Goal: Task Accomplishment & Management: Use online tool/utility

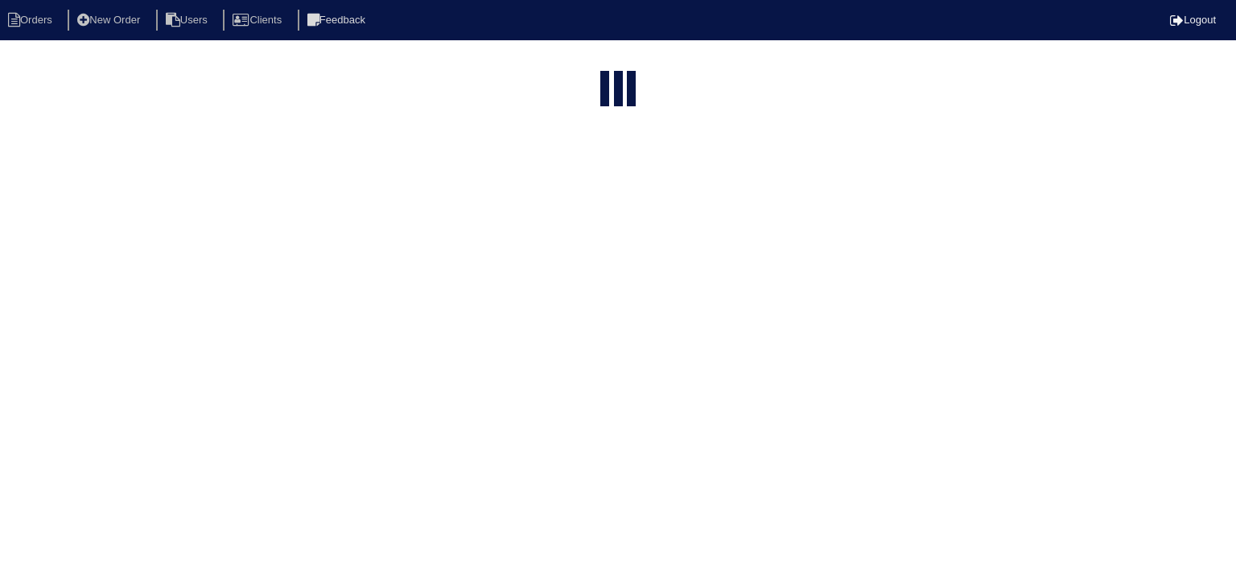
select select "15"
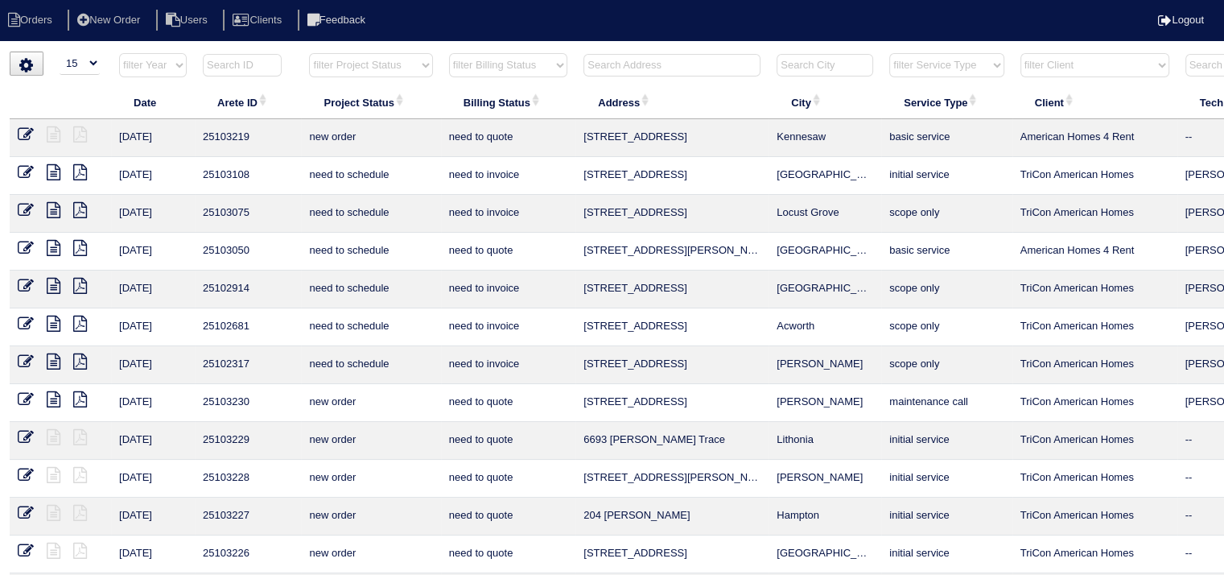
click at [636, 67] on input "text" at bounding box center [671, 65] width 177 height 23
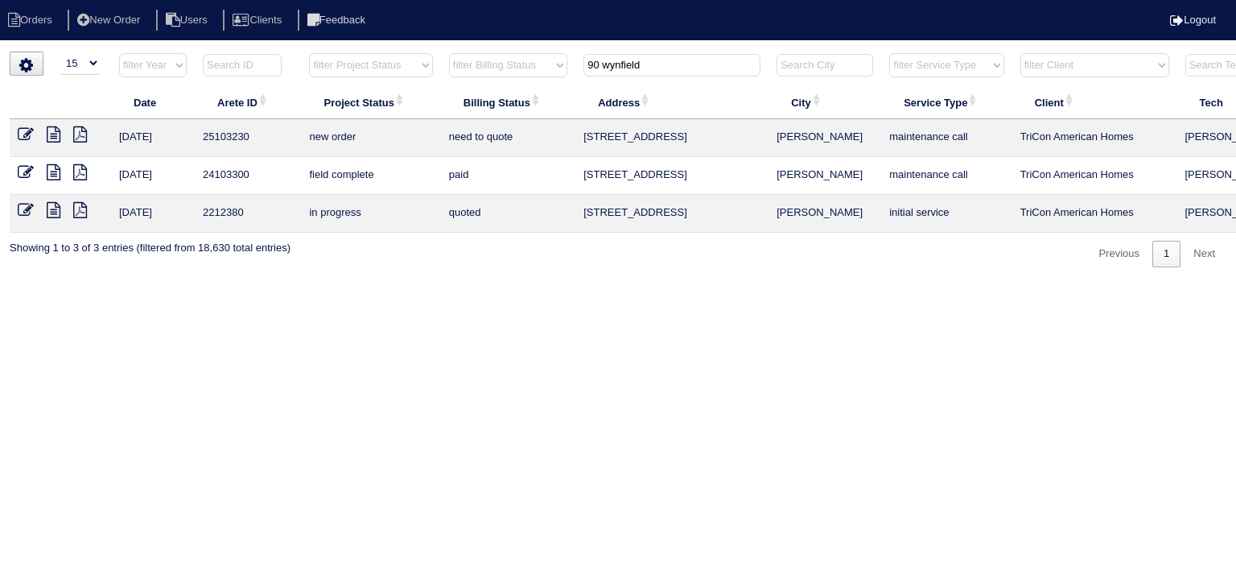
type input "90 wynfield"
click at [58, 209] on icon at bounding box center [54, 210] width 14 height 16
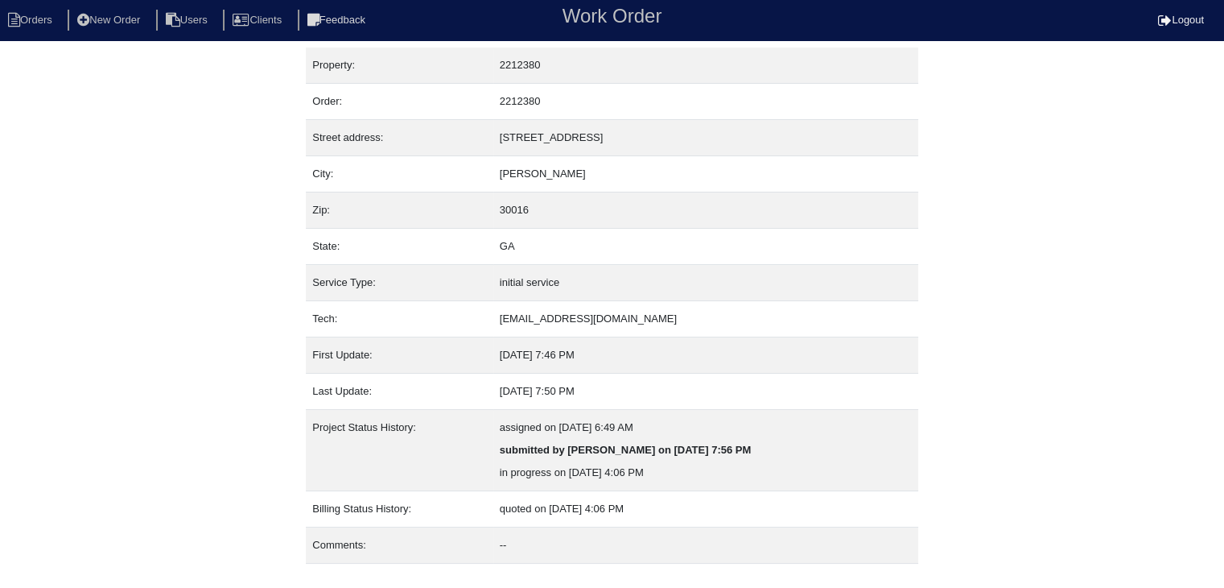
scroll to position [32, 0]
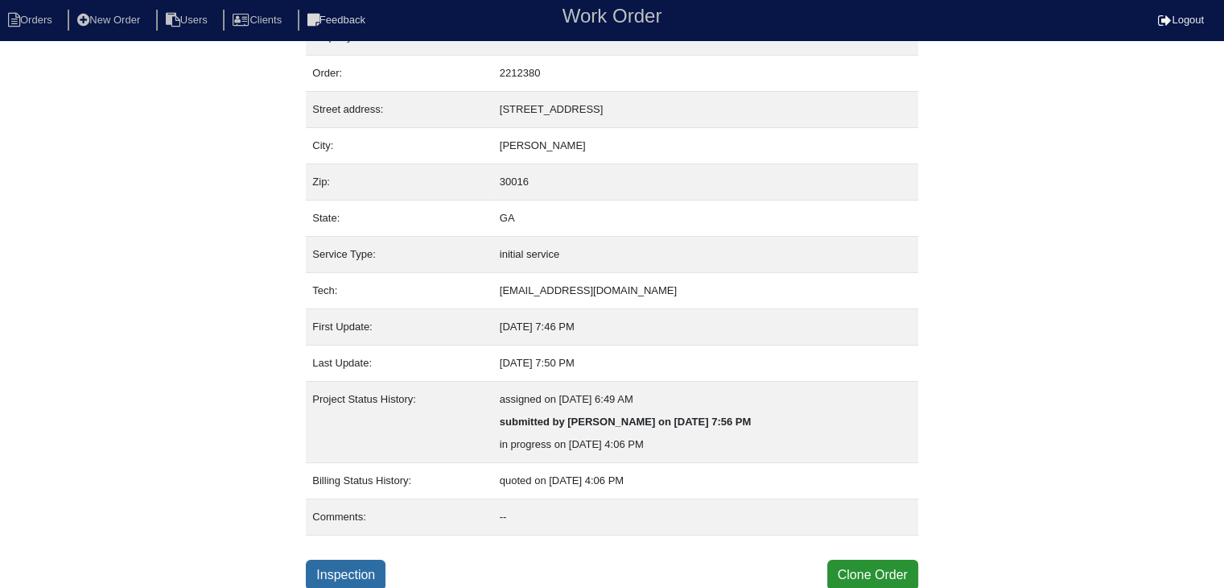
click at [338, 574] on link "Inspection" at bounding box center [346, 574] width 80 height 31
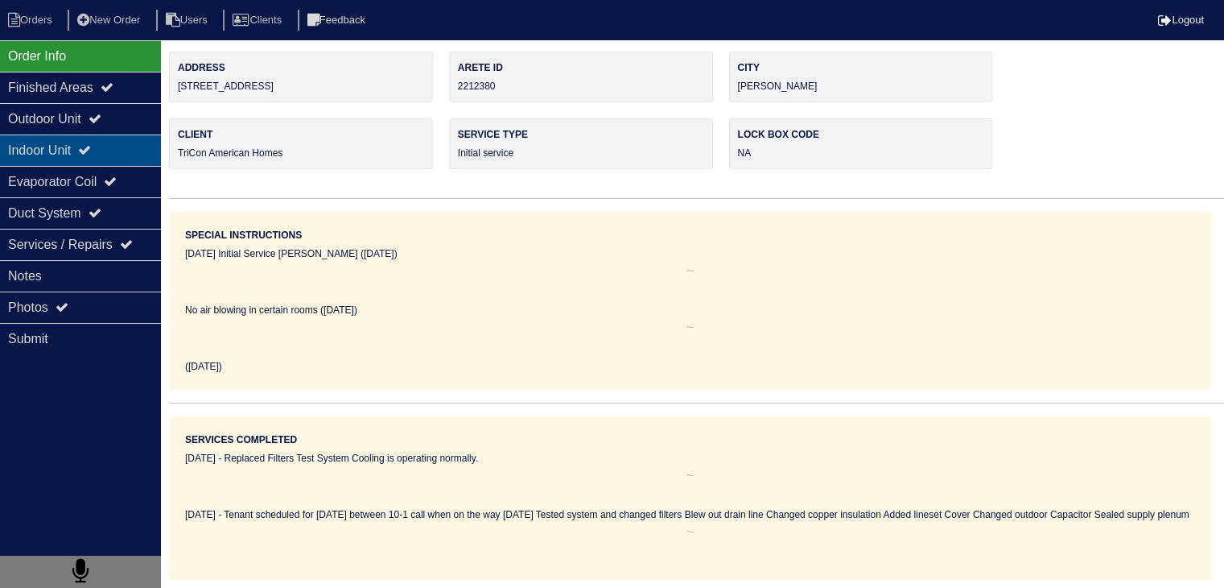
click at [52, 152] on div "Indoor Unit" at bounding box center [80, 149] width 161 height 31
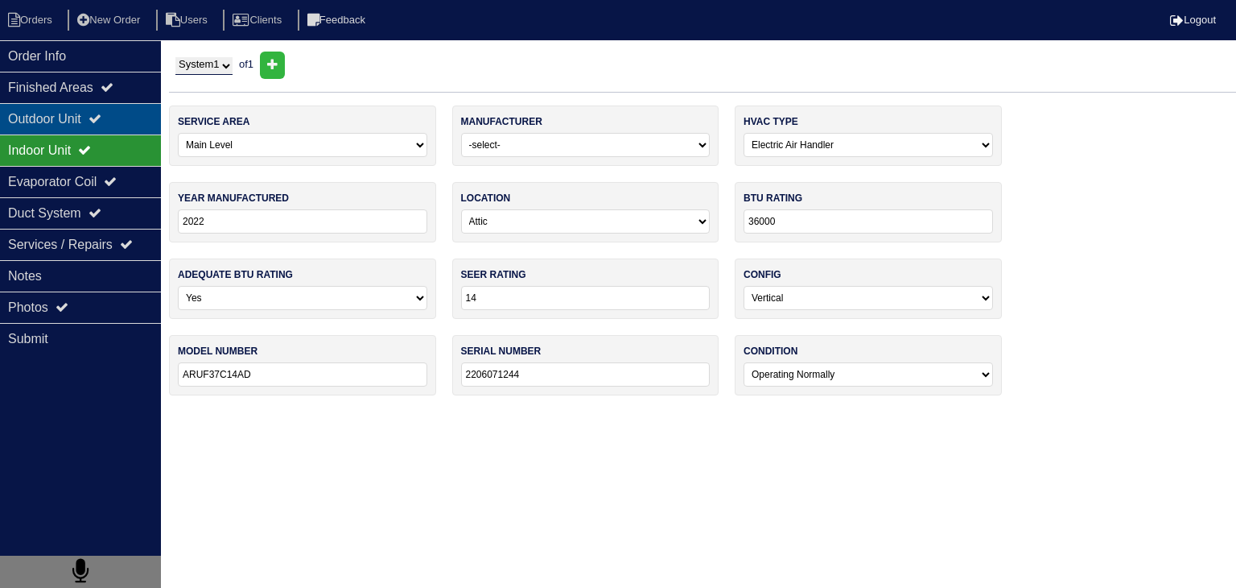
click at [45, 122] on div "Outdoor Unit" at bounding box center [80, 118] width 161 height 31
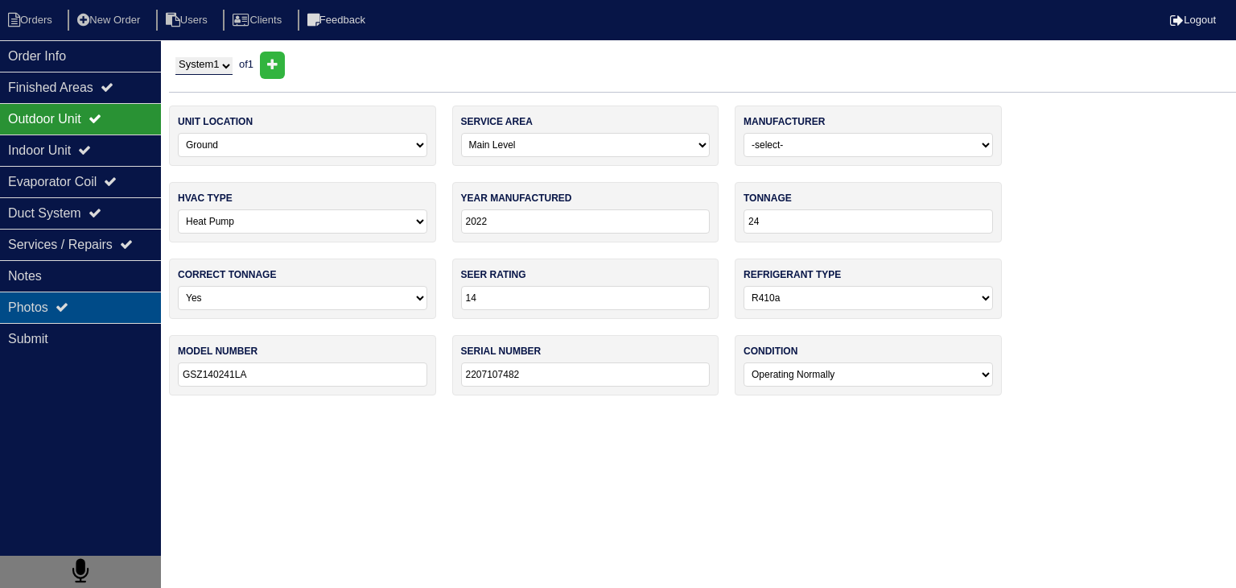
click at [107, 309] on div "Photos" at bounding box center [80, 306] width 161 height 31
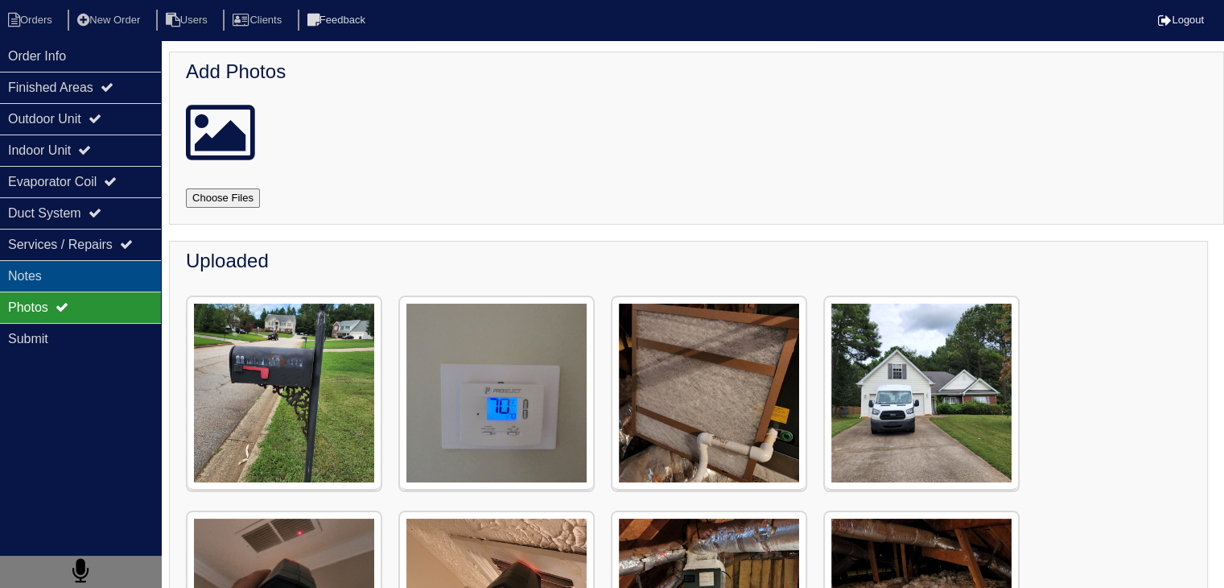
click at [119, 265] on div "Notes" at bounding box center [80, 275] width 161 height 31
type textarea "Replaced Filters Test System Cooling is operating normally."
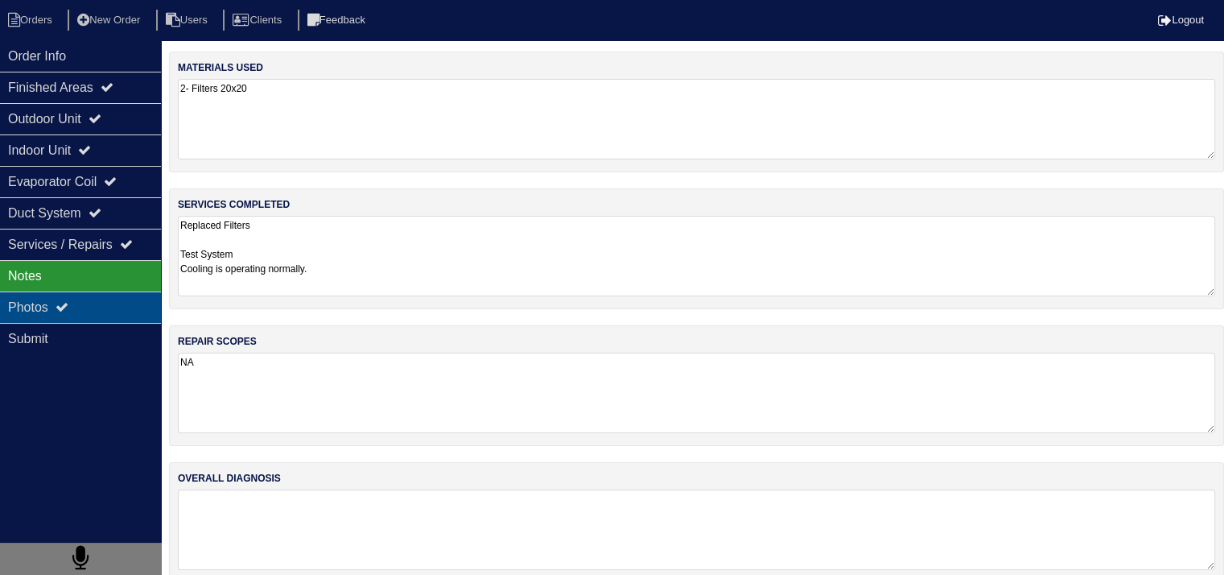
click at [97, 313] on div "Photos" at bounding box center [80, 306] width 161 height 31
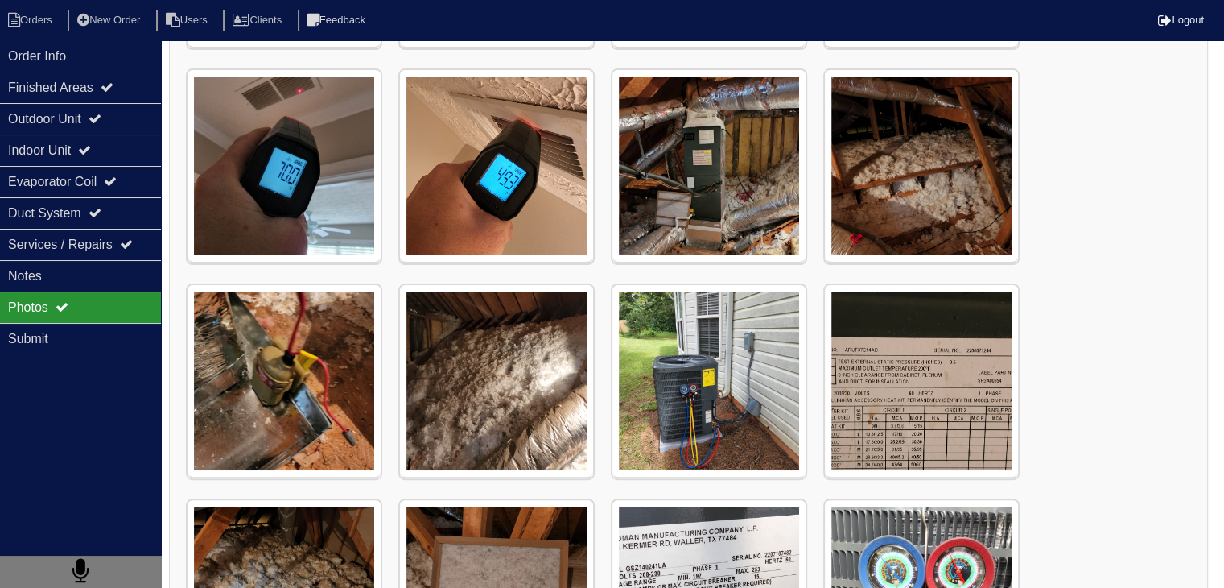
scroll to position [579, 0]
